Goal: Task Accomplishment & Management: Use online tool/utility

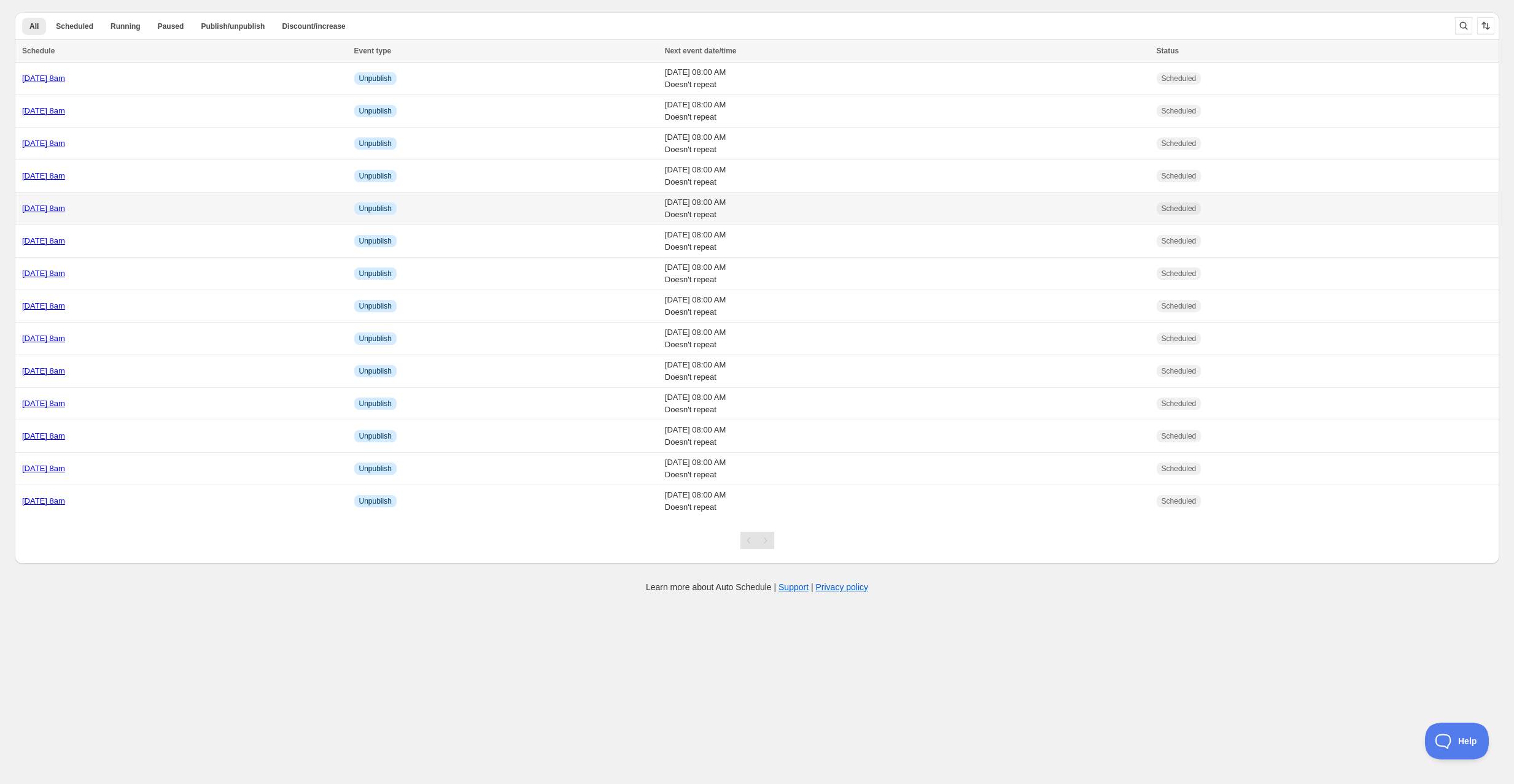
click at [142, 208] on div "[DATE] 8am" at bounding box center [184, 208] width 324 height 12
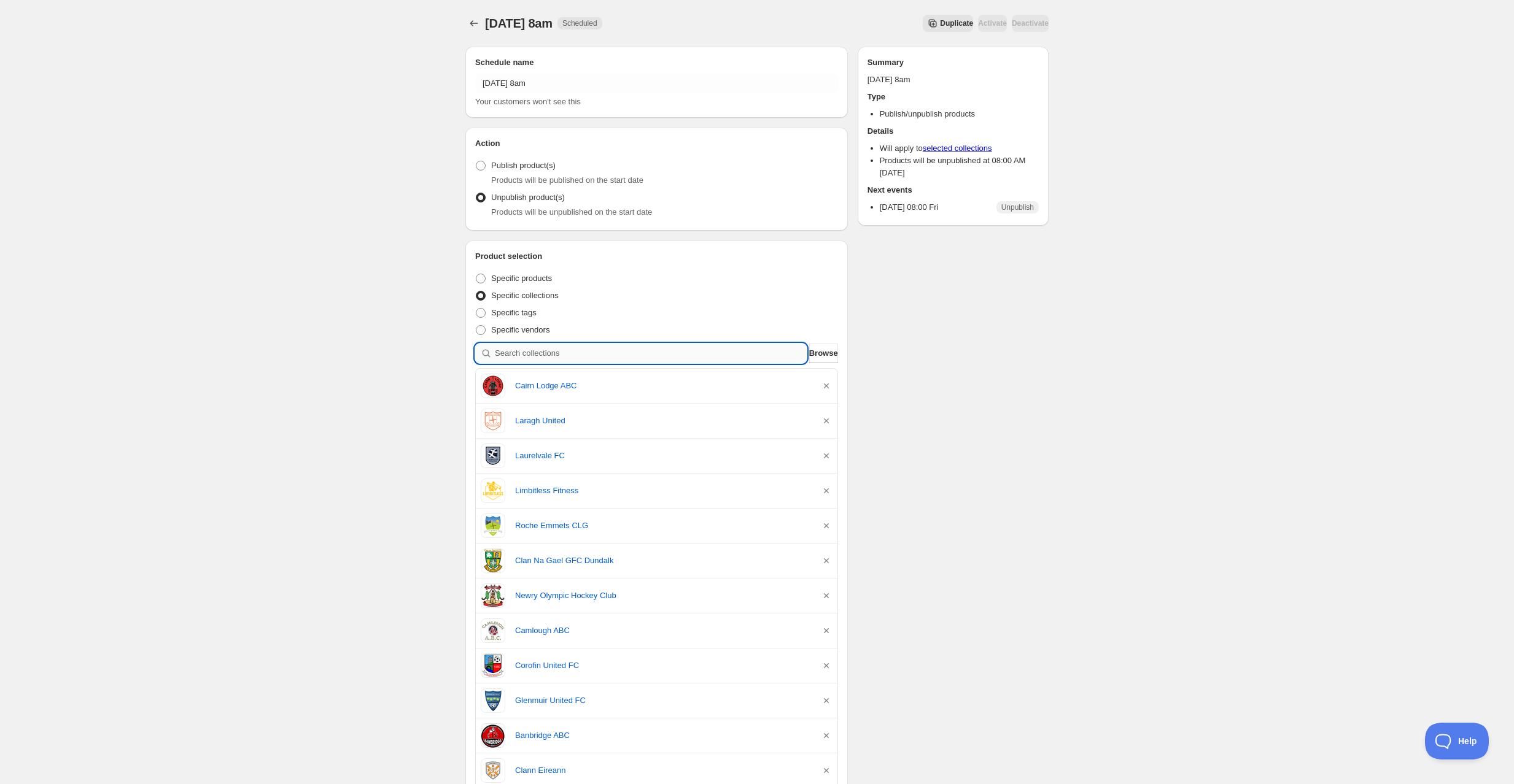
click at [587, 354] on input "search" at bounding box center [650, 353] width 312 height 19
type input "h"
